Goal: Feedback & Contribution: Submit feedback/report problem

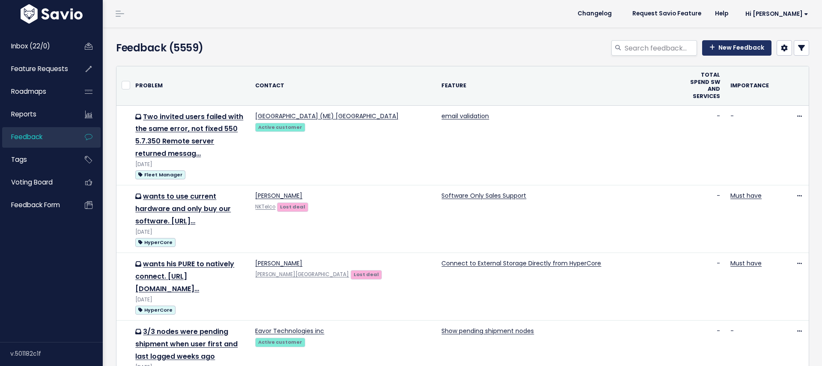
click at [734, 43] on link "New Feedback" at bounding box center [736, 47] width 69 height 15
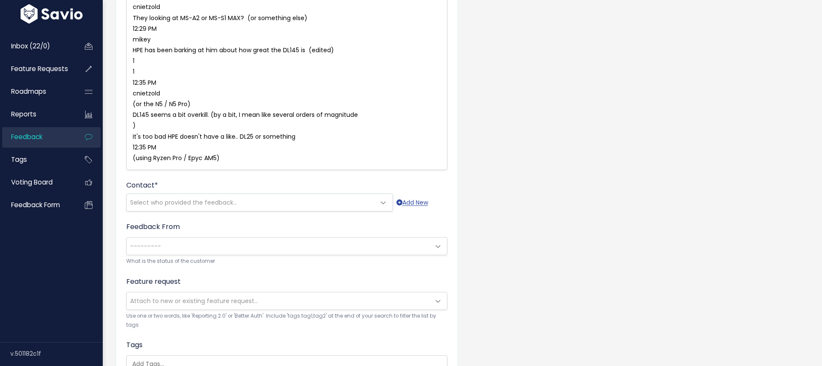
scroll to position [630, 0]
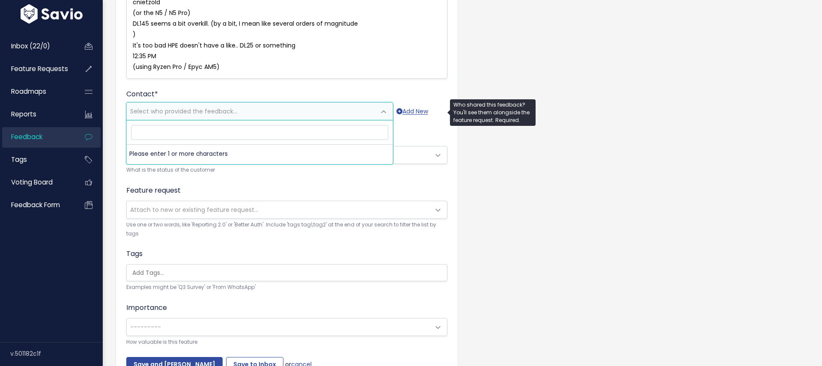
click at [221, 111] on span "Select who provided the feedback..." at bounding box center [183, 111] width 107 height 9
type input "J"
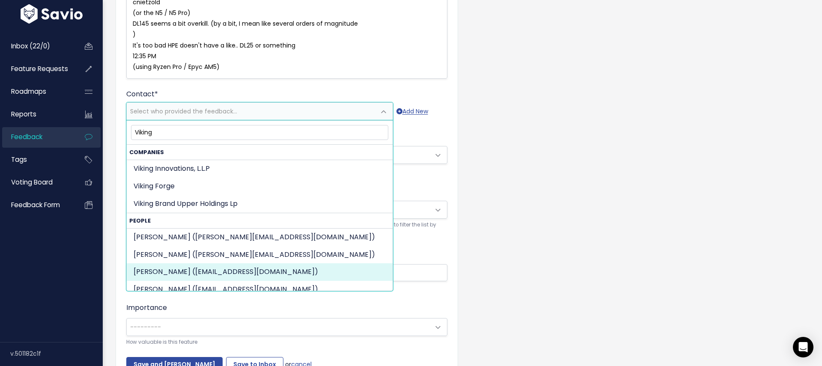
scroll to position [2, 0]
type input "Viking"
select select "ACTIVE"
select select "75442960"
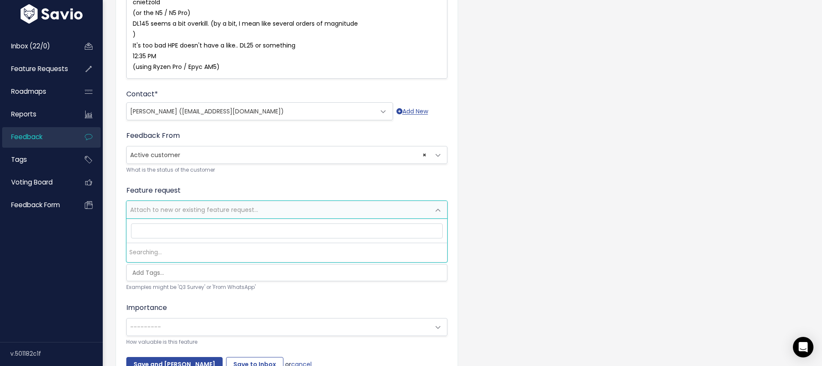
click at [169, 206] on span "Attach to new or existing feature request..." at bounding box center [194, 210] width 128 height 9
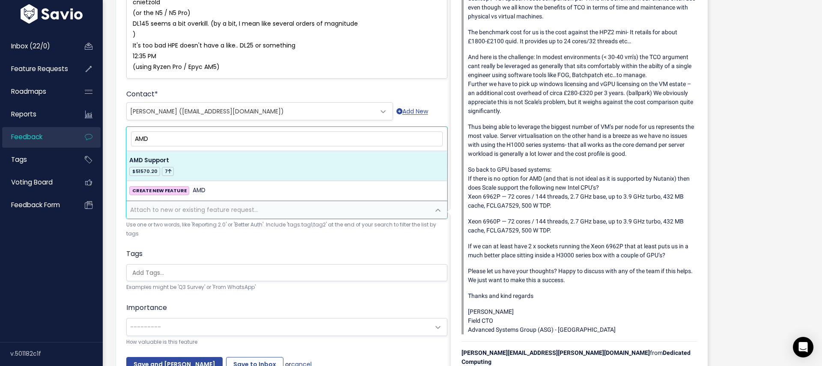
type input "AMD"
select select "42169"
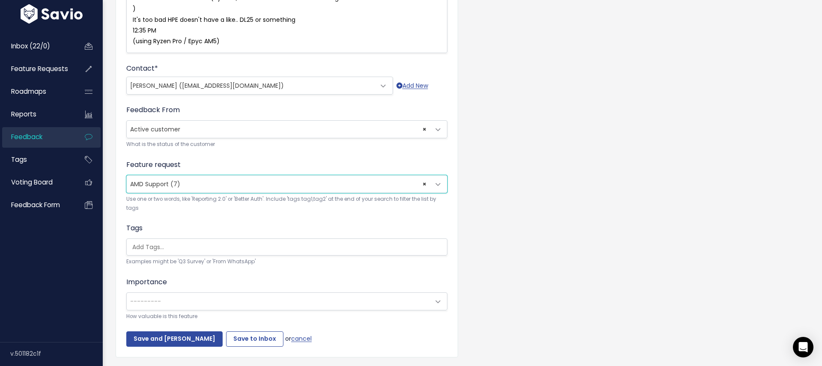
scroll to position [680, 0]
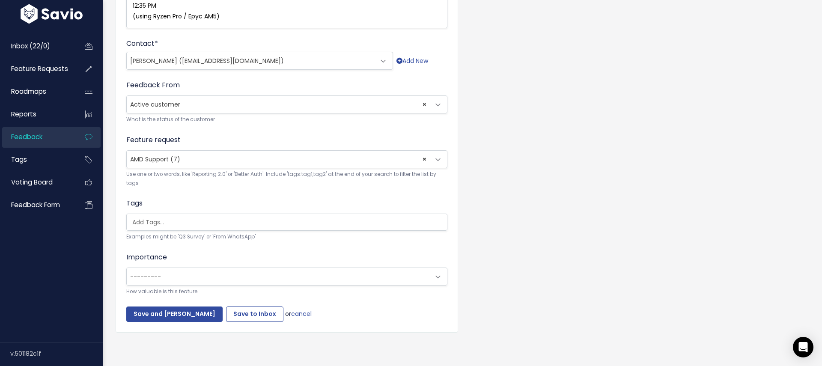
click at [155, 215] on ul at bounding box center [287, 222] width 320 height 16
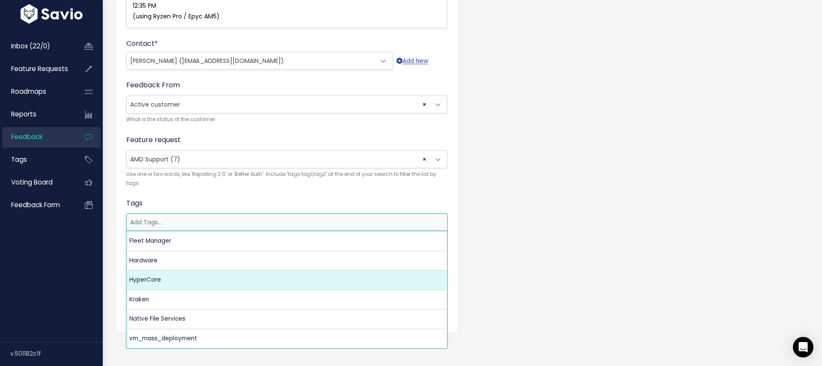
select select "3550"
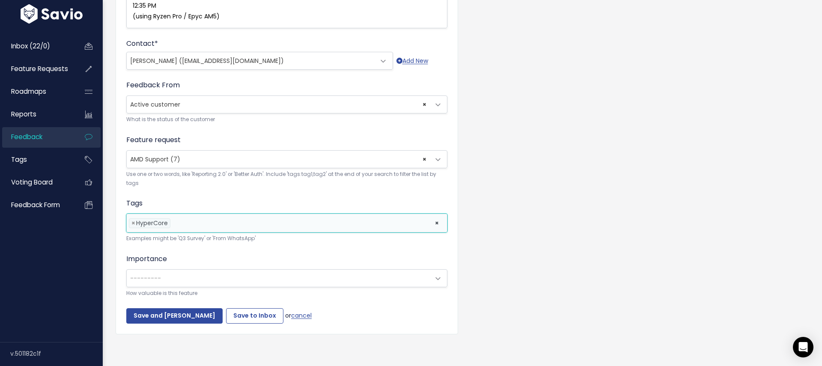
scroll to position [682, 0]
click at [168, 277] on span "---------" at bounding box center [278, 276] width 303 height 17
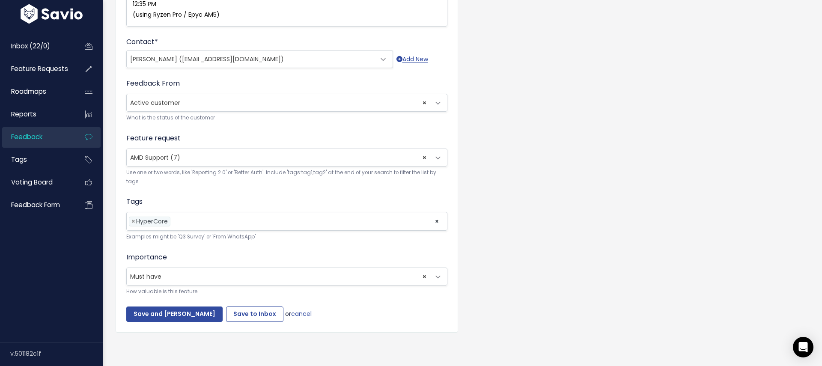
click at [171, 279] on span "× Must have" at bounding box center [278, 276] width 303 height 17
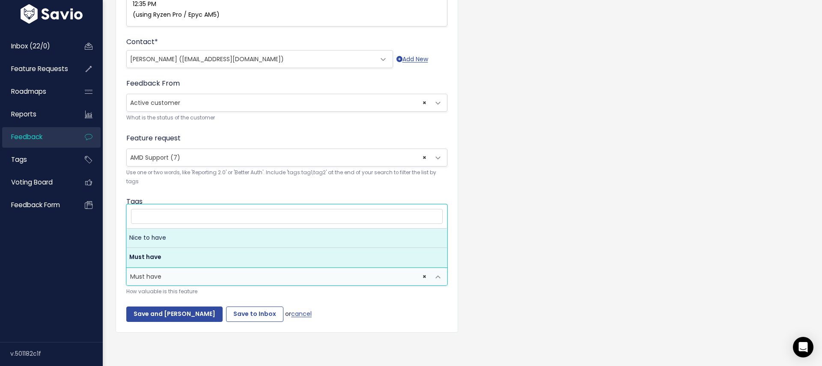
select select "NICE_TO_HAVE"
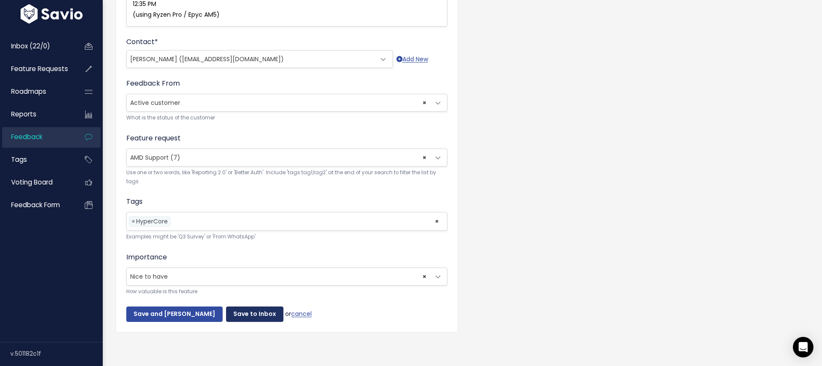
click at [245, 314] on input "Save to Inbox" at bounding box center [254, 314] width 57 height 15
